Goal: Task Accomplishment & Management: Manage account settings

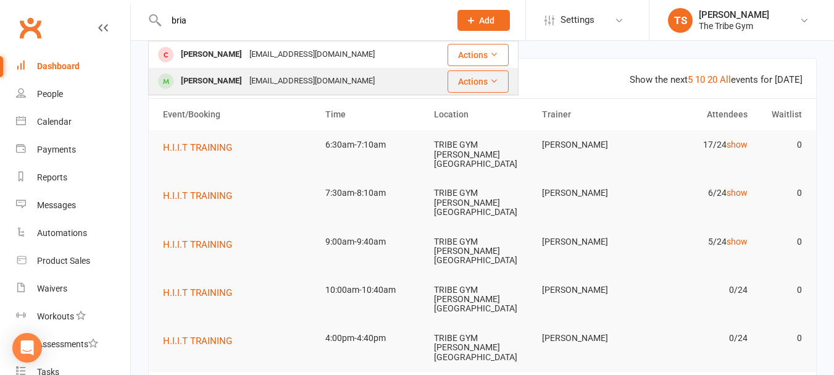
type input "bria"
click at [214, 78] on div "[PERSON_NAME]" at bounding box center [211, 81] width 69 height 18
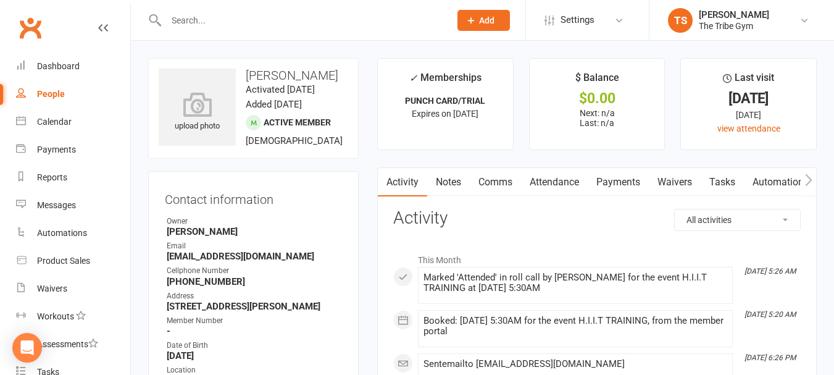
scroll to position [123, 0]
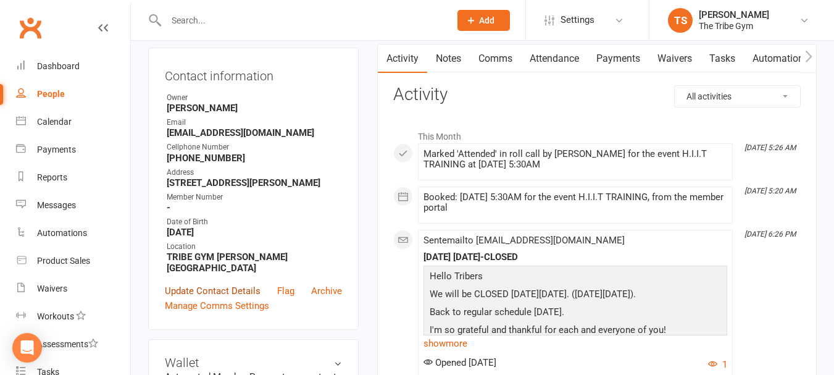
click at [185, 283] on link "Update Contact Details" at bounding box center [213, 290] width 96 height 15
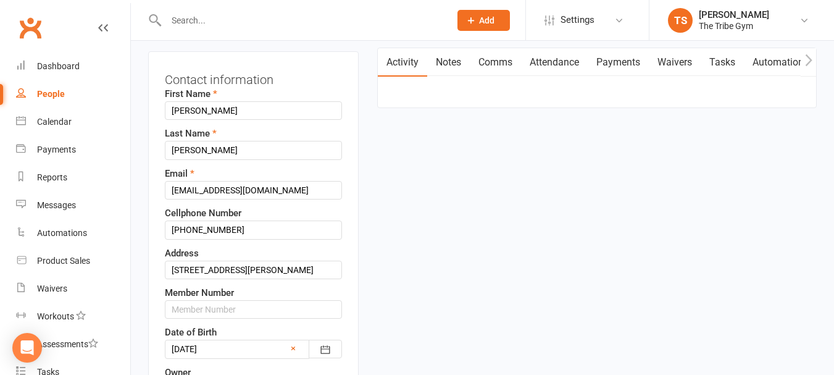
scroll to position [181, 0]
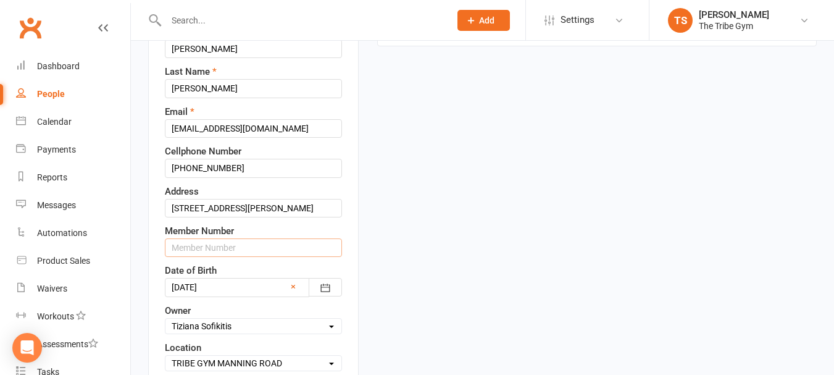
click at [240, 246] on input "text" at bounding box center [253, 247] width 177 height 19
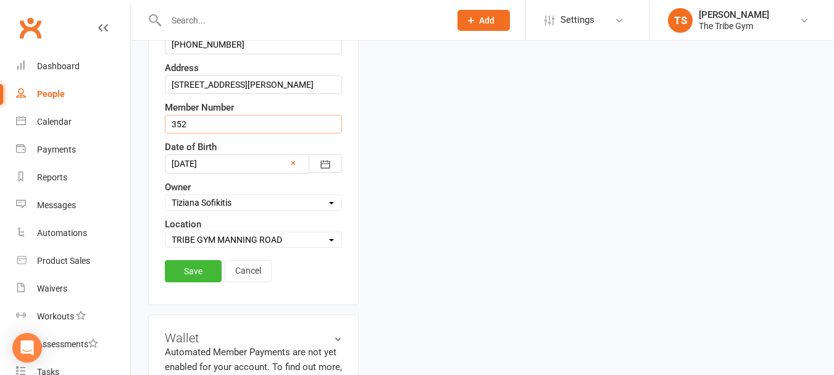
scroll to position [367, 0]
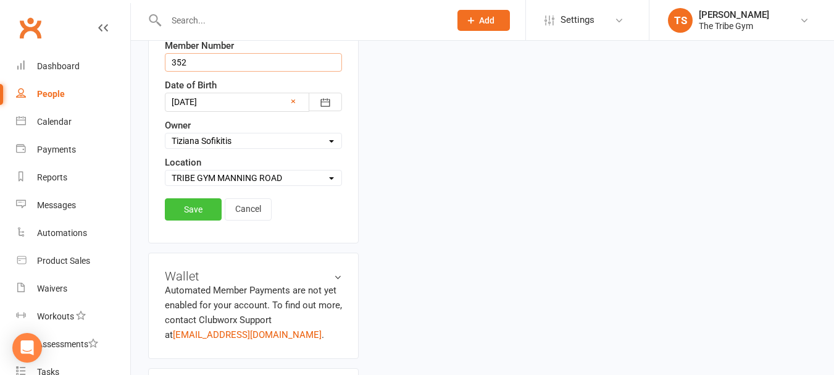
type input "352"
click at [199, 209] on link "Save" at bounding box center [193, 209] width 57 height 22
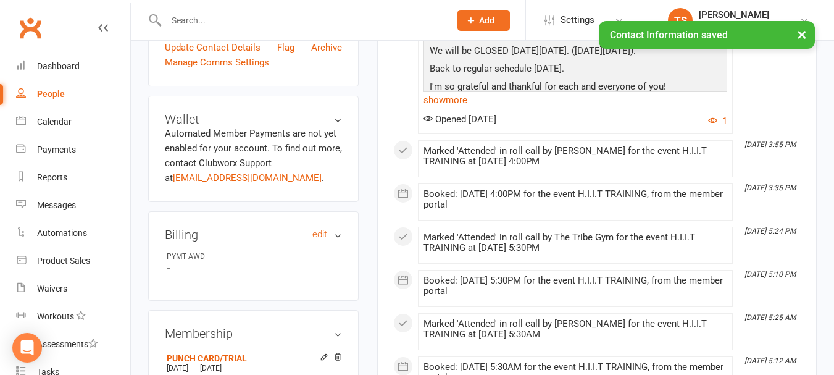
click at [336, 228] on h3 "Billing edit" at bounding box center [253, 235] width 177 height 14
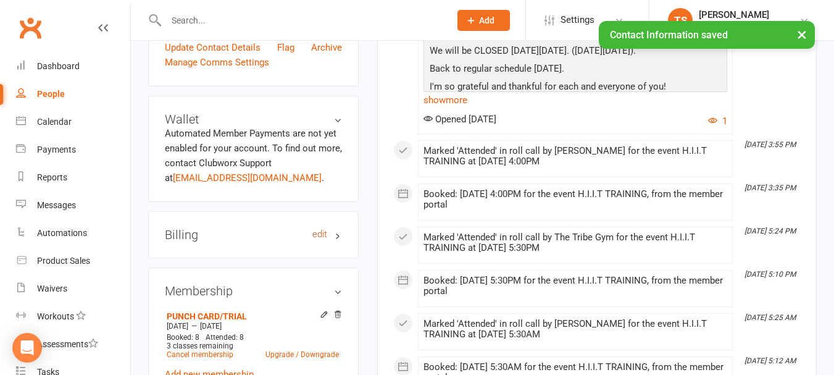
click at [313, 229] on link "edit" at bounding box center [319, 234] width 15 height 10
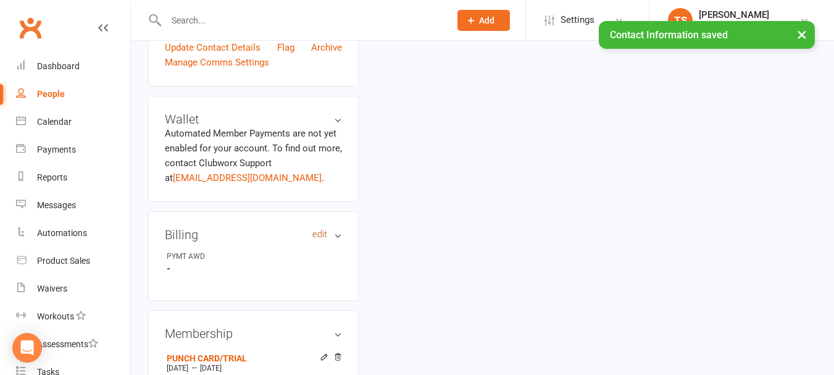
scroll to position [106, 0]
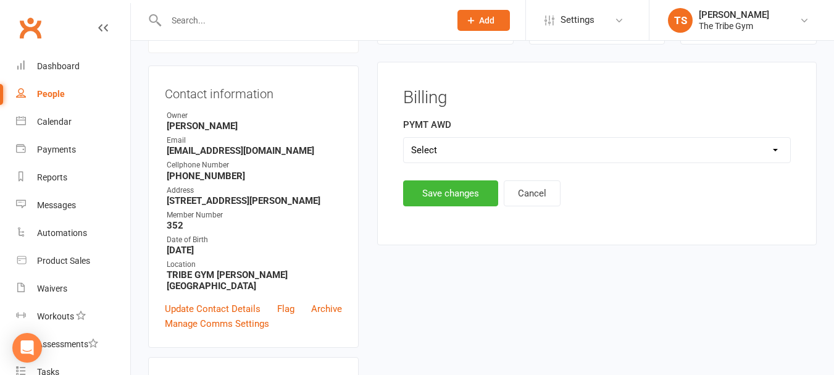
drag, startPoint x: 457, startPoint y: 142, endPoint x: 451, endPoint y: 149, distance: 9.2
click at [457, 142] on select "Select 1st 15th" at bounding box center [597, 150] width 386 height 25
select select "15th"
click at [404, 138] on select "Select 1st 15th" at bounding box center [597, 150] width 386 height 25
click at [425, 195] on button "Save changes" at bounding box center [450, 193] width 95 height 26
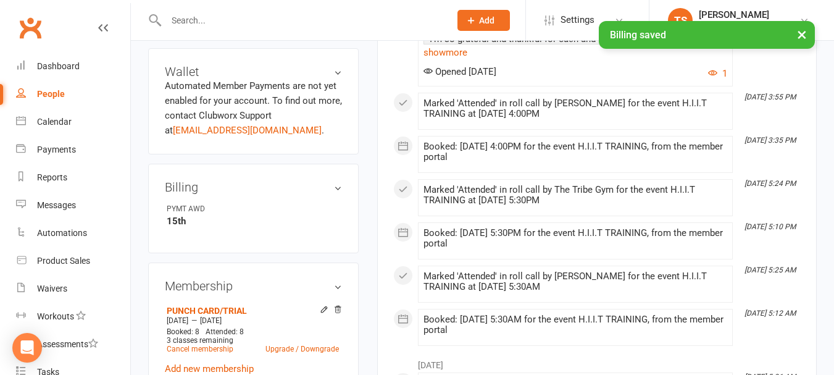
scroll to position [476, 0]
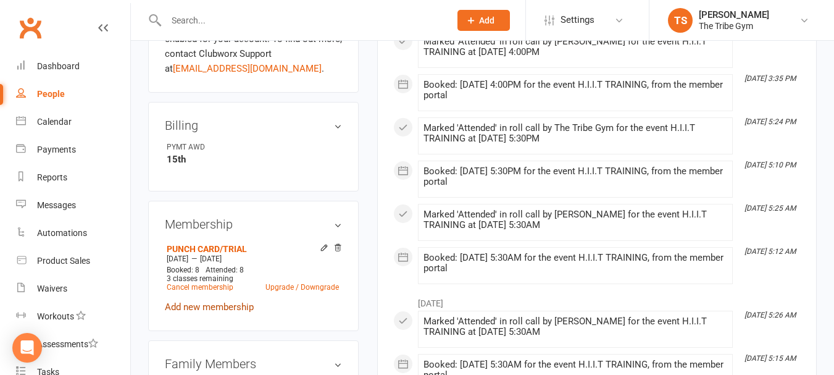
click at [220, 301] on link "Add new membership" at bounding box center [209, 306] width 89 height 11
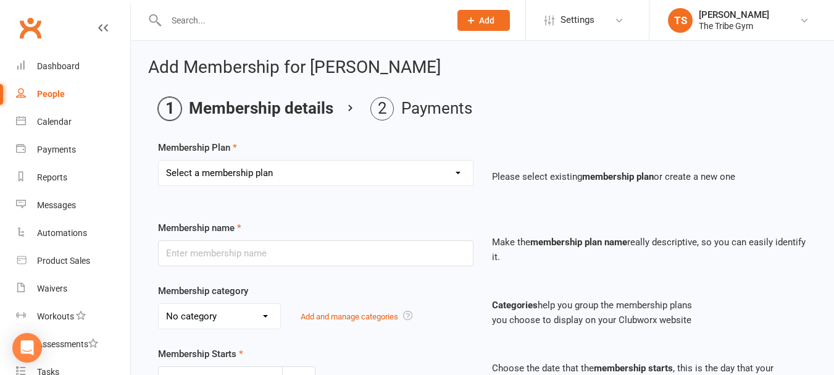
click at [228, 170] on select "Select a membership plan Create new Membership Plan TRIBE MEMBER ANNUAL - UNLIM…" at bounding box center [316, 172] width 314 height 25
select select "1"
click at [159, 160] on select "Select a membership plan Create new Membership Plan TRIBE MEMBER ANNUAL - UNLIM…" at bounding box center [316, 172] width 314 height 25
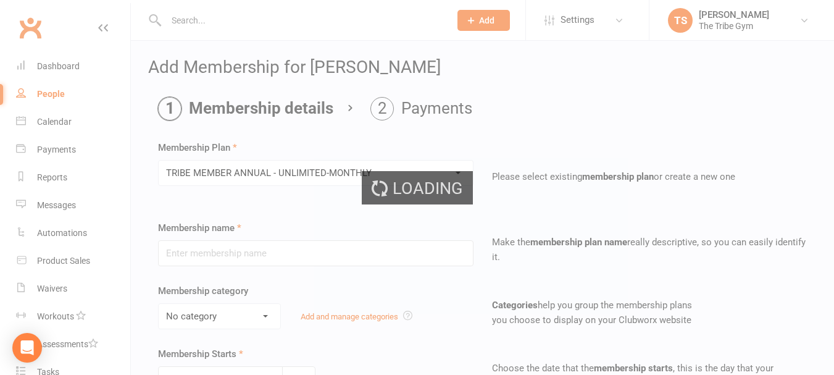
type input "TRIBE MEMBER ANNUAL - UNLIMITED-MONTHLY"
select select "2"
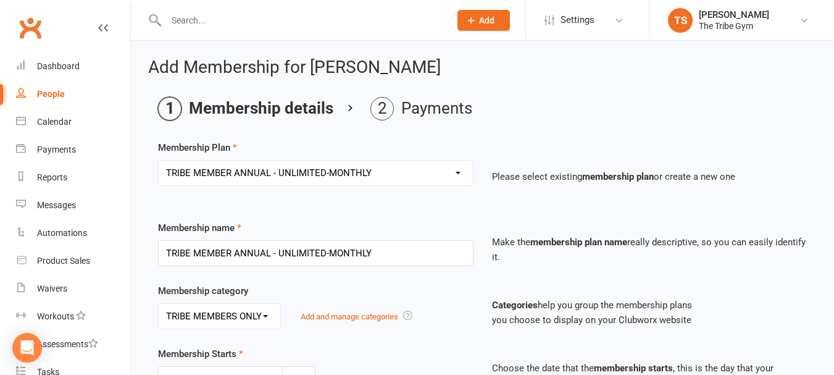
scroll to position [123, 0]
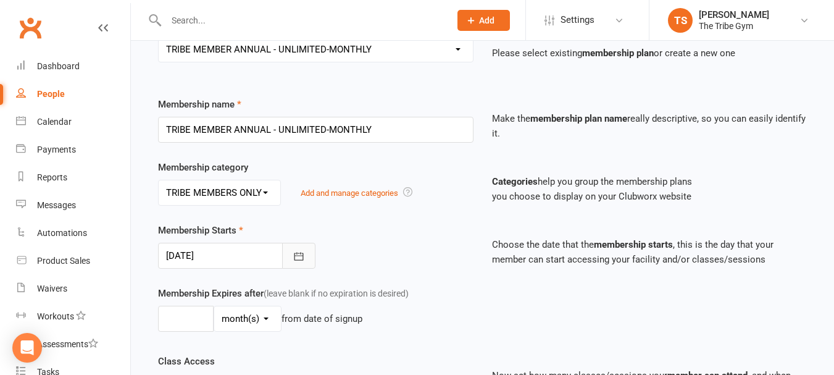
click at [298, 255] on icon "button" at bounding box center [299, 256] width 12 height 12
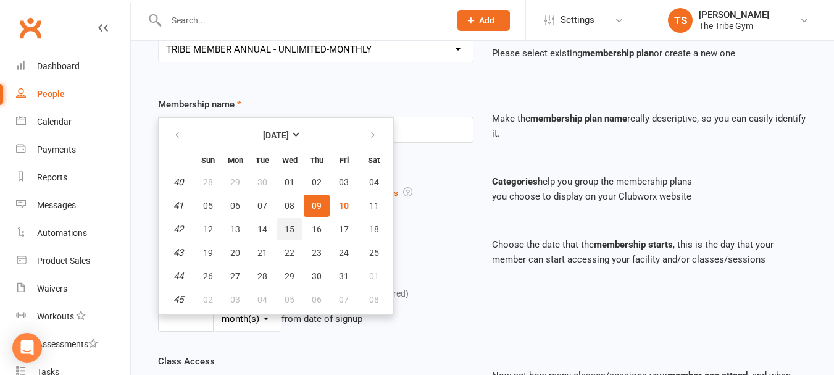
click at [287, 226] on span "15" at bounding box center [290, 229] width 10 height 10
type input "[DATE]"
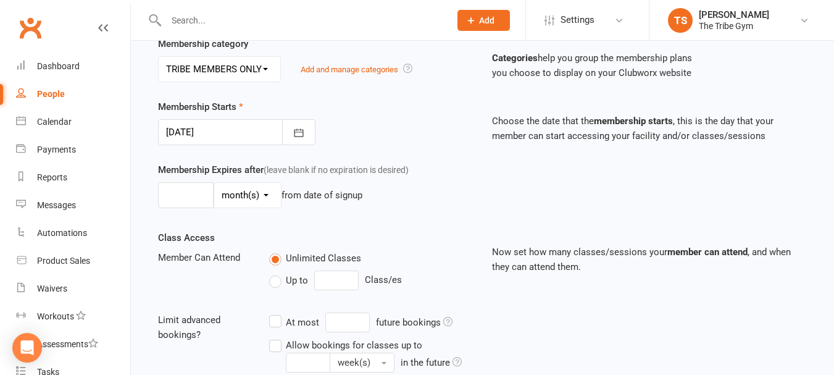
scroll to position [410, 0]
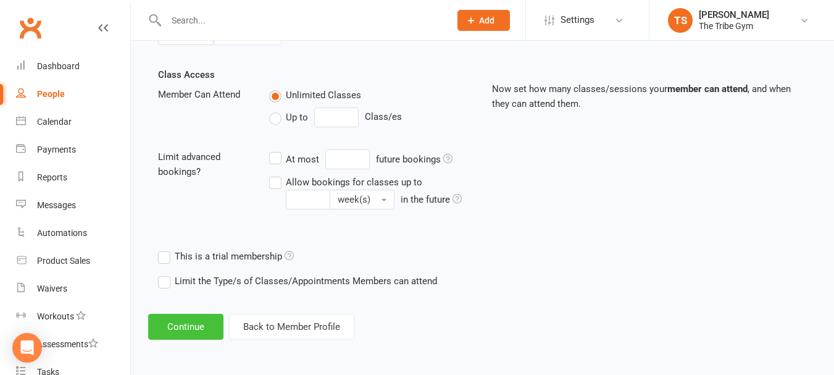
click at [191, 327] on button "Continue" at bounding box center [185, 327] width 75 height 26
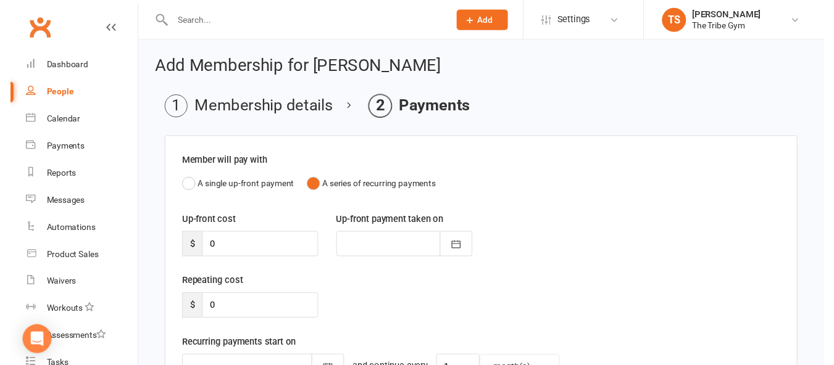
scroll to position [254, 0]
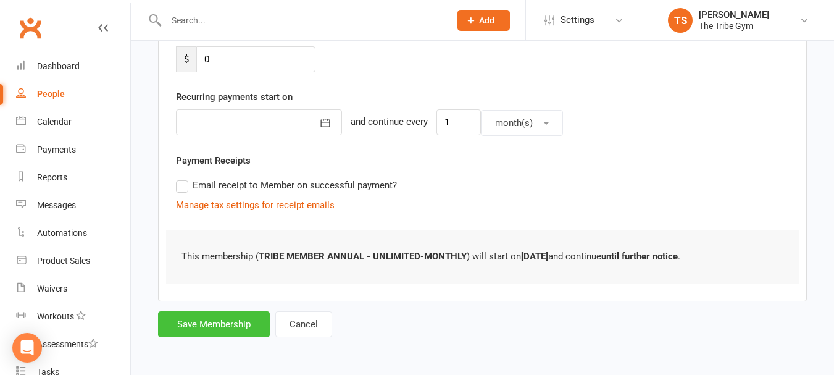
click at [219, 325] on button "Save Membership" at bounding box center [214, 324] width 112 height 26
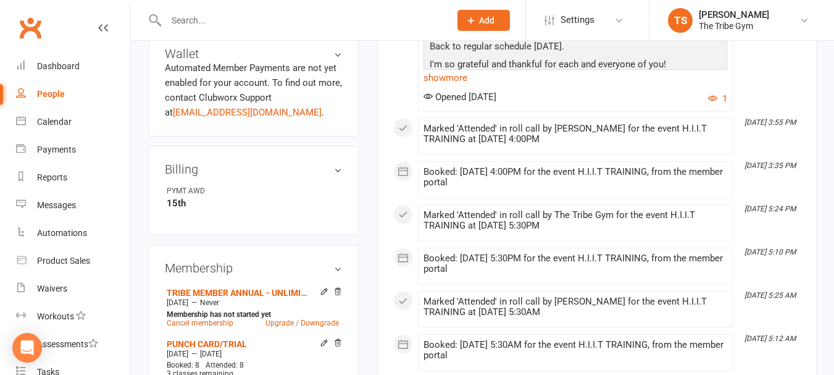
scroll to position [494, 0]
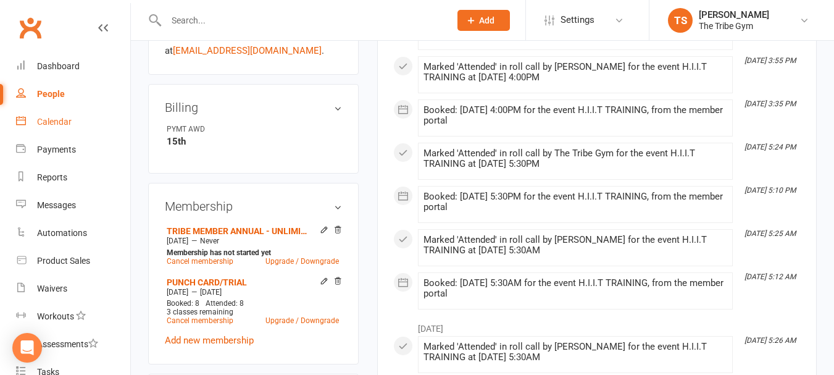
click at [43, 122] on div "Calendar" at bounding box center [54, 122] width 35 height 10
